Goal: Use online tool/utility: Utilize a website feature to perform a specific function

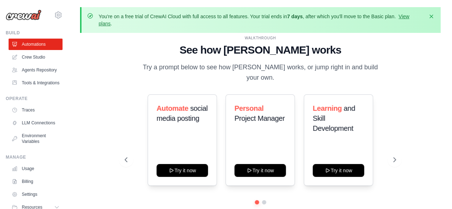
click at [382, 50] on h1 "See how [PERSON_NAME] works" at bounding box center [260, 50] width 271 height 13
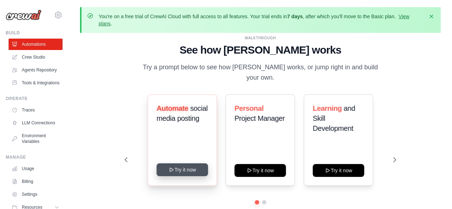
scroll to position [31, 0]
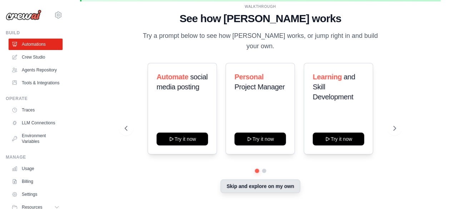
click at [233, 183] on button "Skip and explore on my own" at bounding box center [260, 186] width 80 height 14
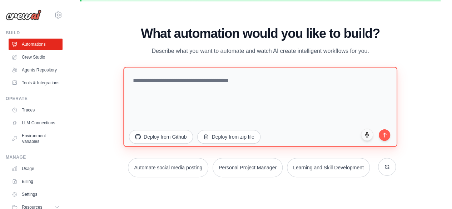
click at [225, 96] on textarea at bounding box center [260, 106] width 274 height 80
click at [148, 76] on textarea at bounding box center [260, 106] width 274 height 80
type textarea "*"
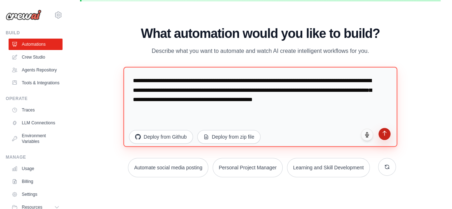
type textarea "**********"
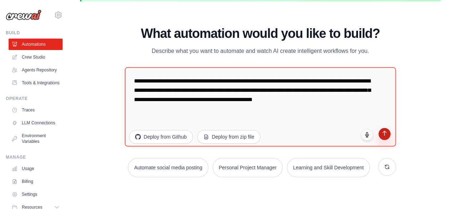
click at [384, 134] on icon "submit" at bounding box center [385, 133] width 4 height 5
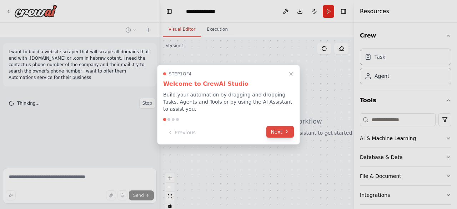
click at [276, 130] on button "Next" at bounding box center [280, 132] width 28 height 12
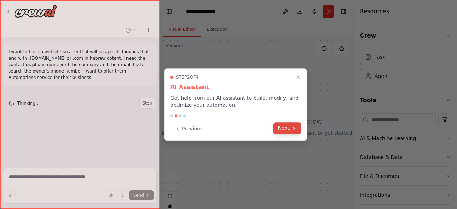
click at [280, 131] on button "Next" at bounding box center [288, 128] width 28 height 12
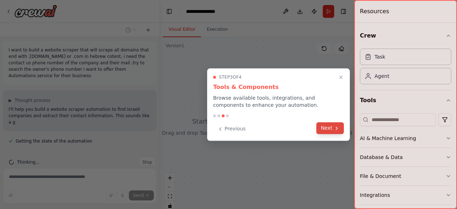
click at [334, 130] on icon at bounding box center [337, 128] width 6 height 6
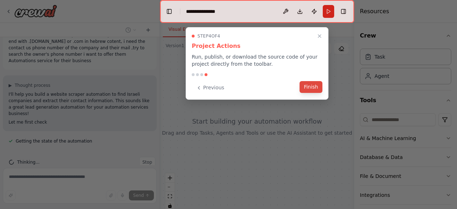
click at [304, 90] on button "Finish" at bounding box center [311, 87] width 23 height 12
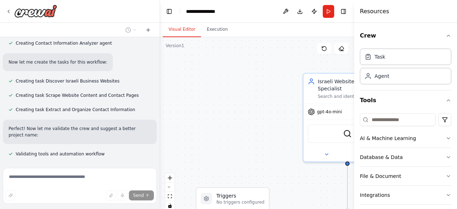
scroll to position [313, 0]
